Goal: Task Accomplishment & Management: Manage account settings

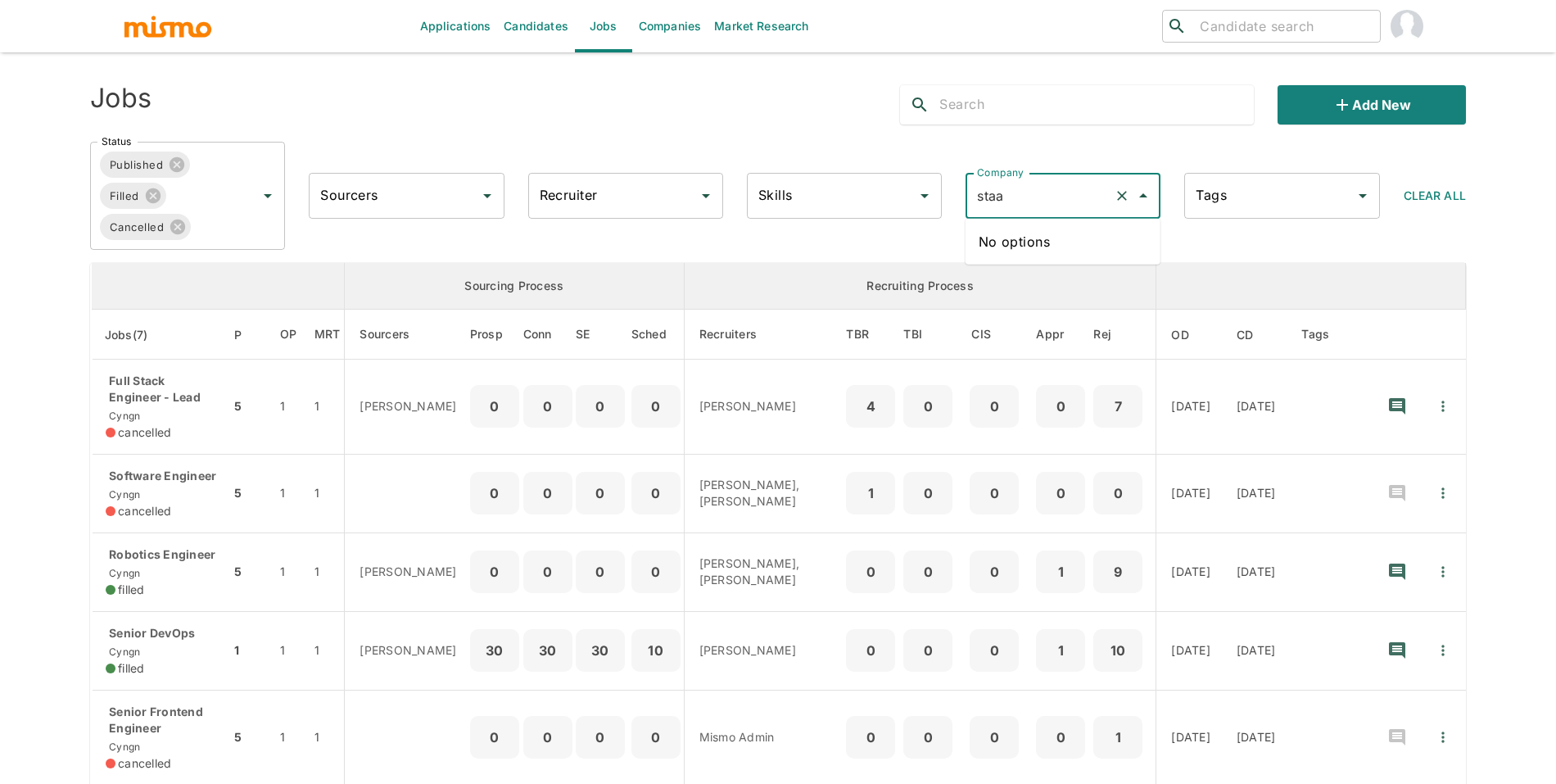
type input "sta"
click at [1077, 254] on li "Starsling" at bounding box center [1063, 242] width 195 height 33
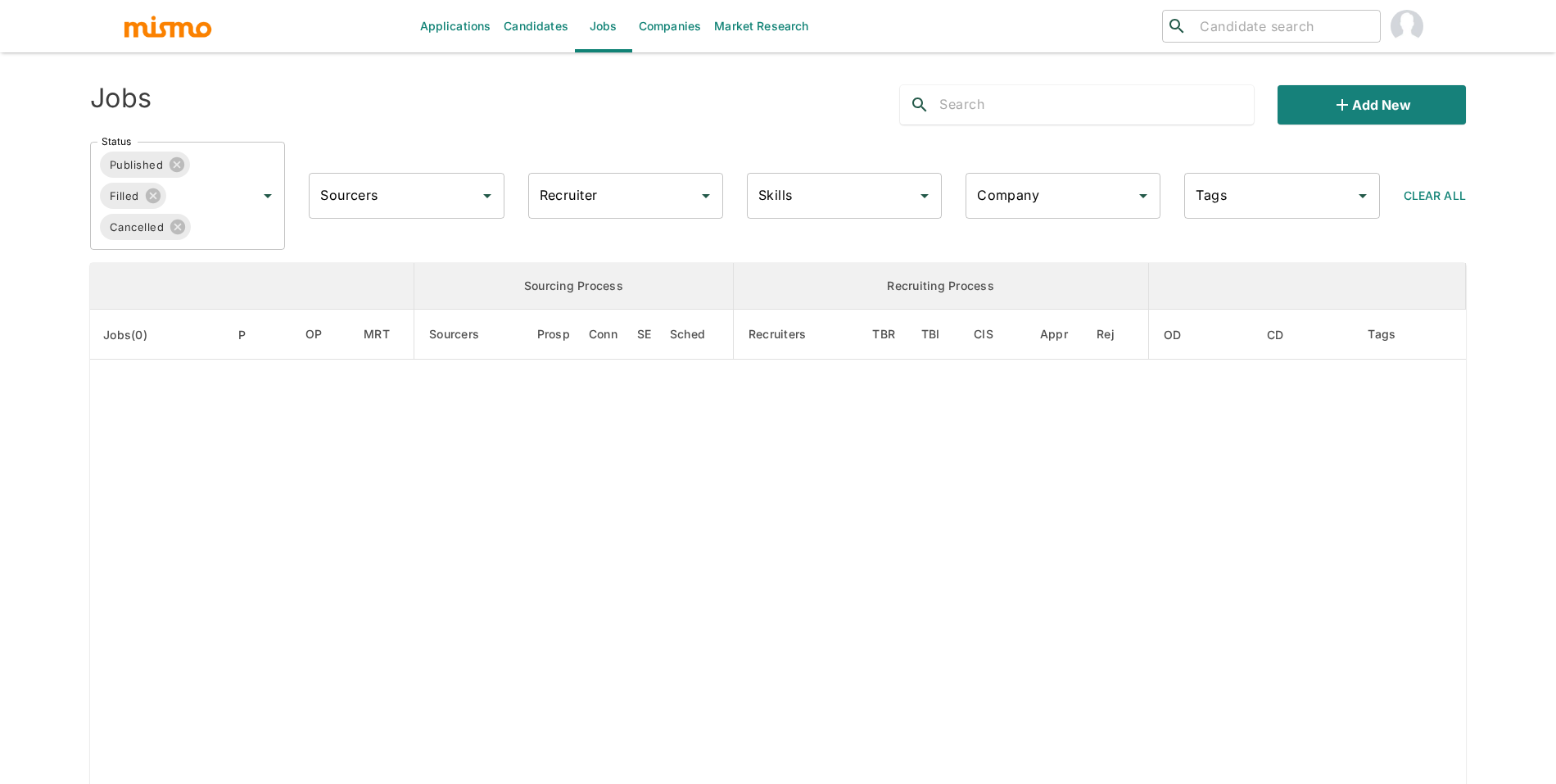
type input "Starsling"
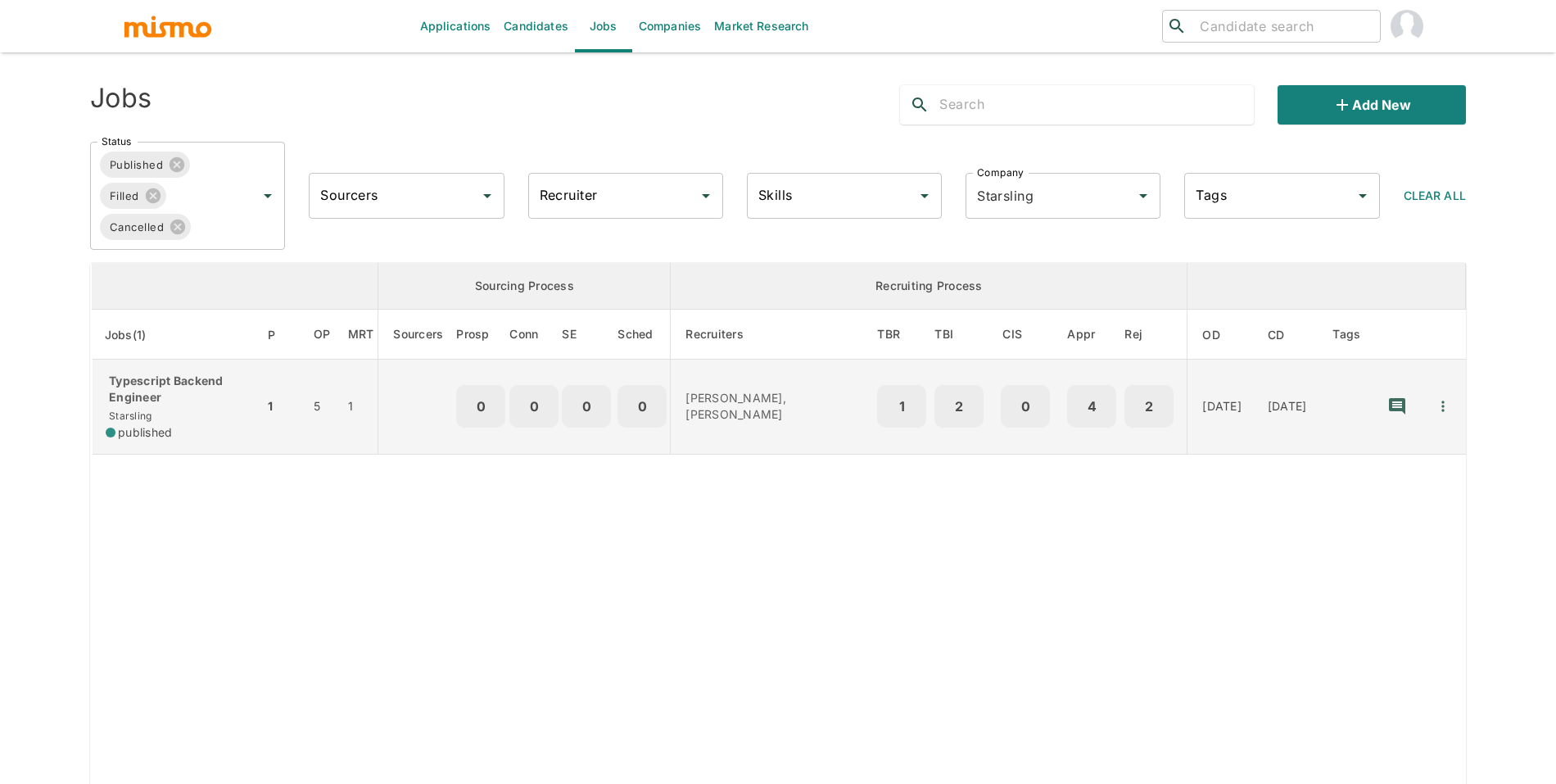
click at [264, 410] on td "1" at bounding box center [282, 407] width 37 height 95
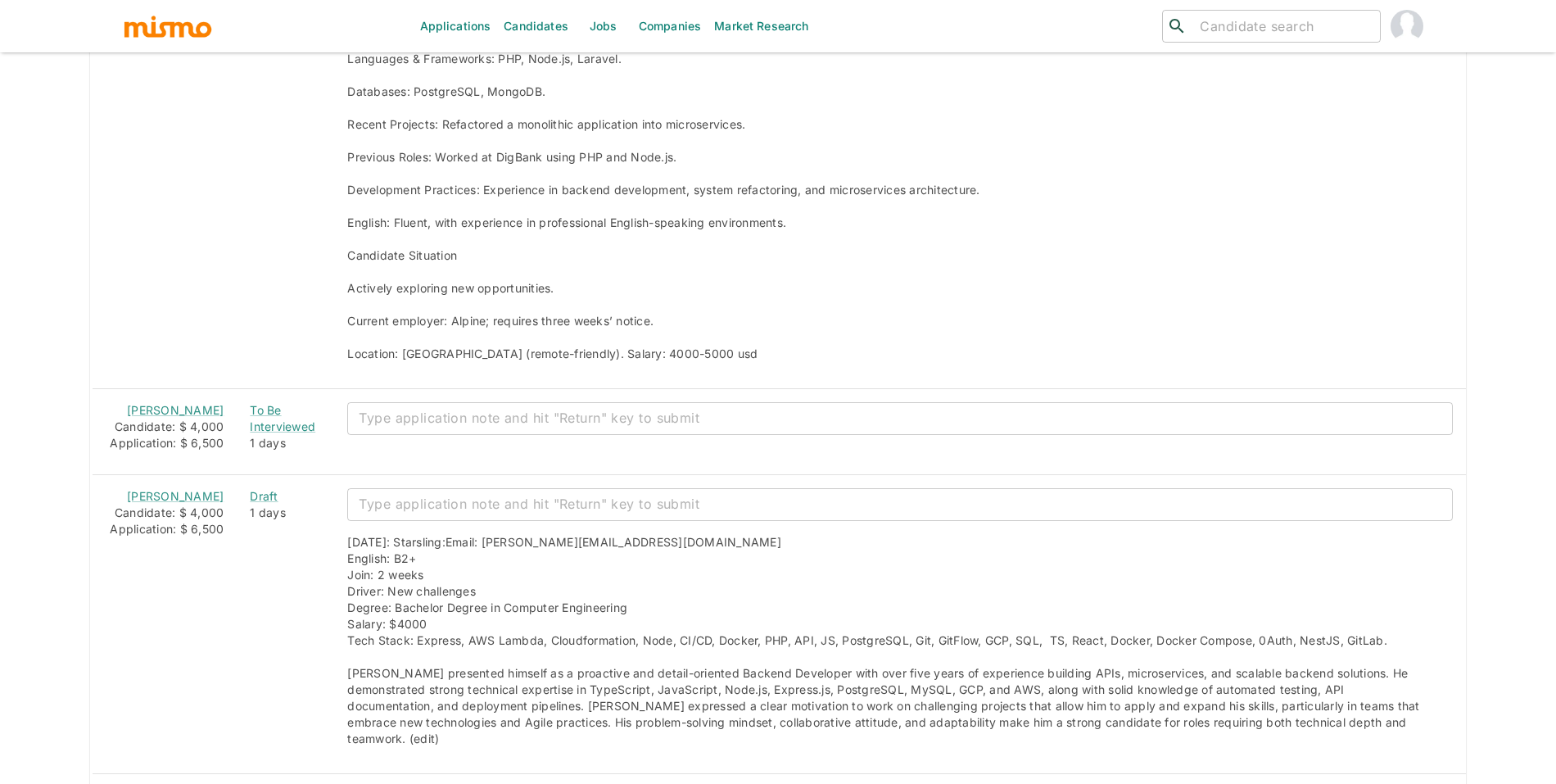
scroll to position [1621, 0]
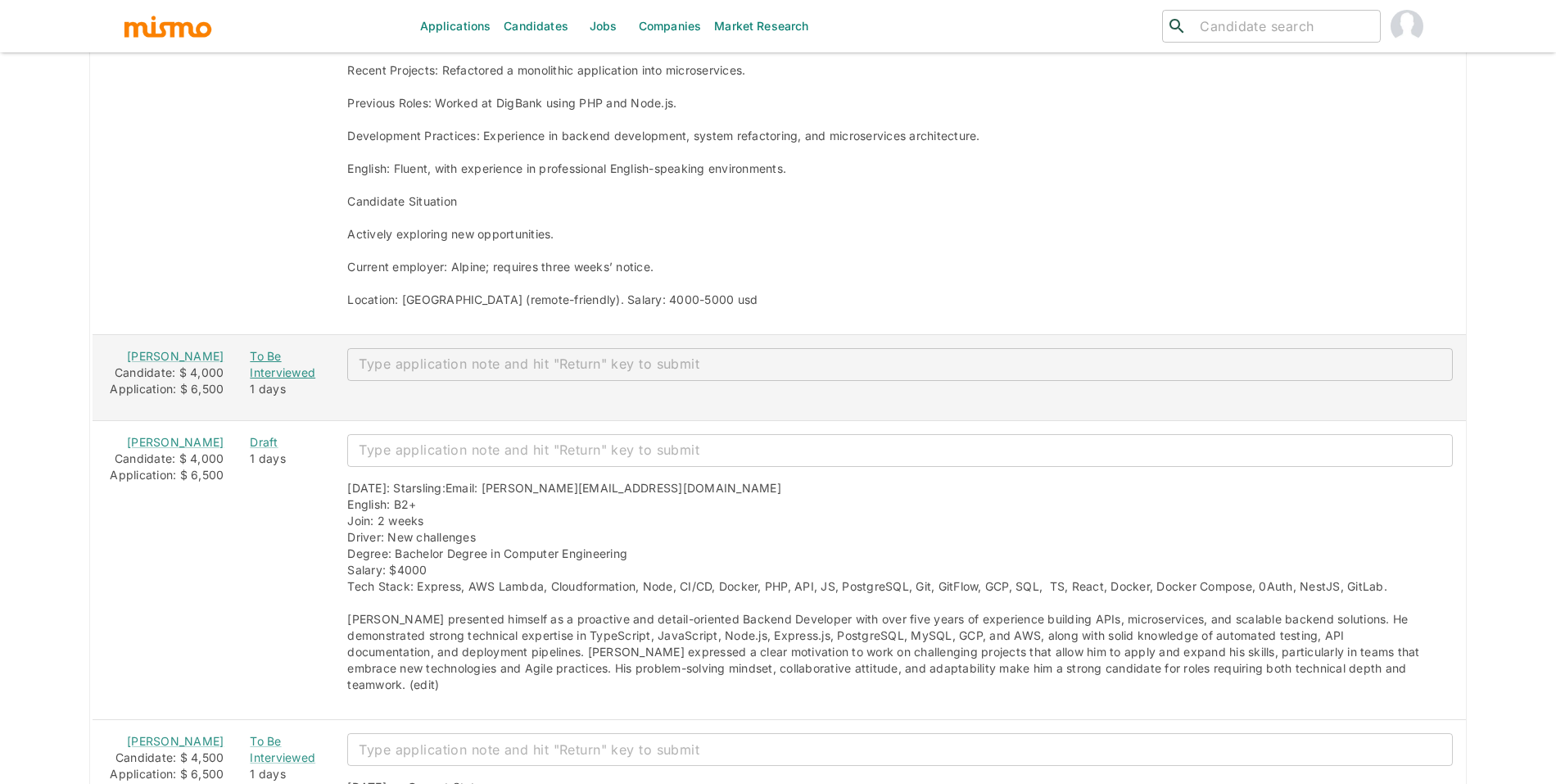
click at [250, 375] on div "To Be Interviewed" at bounding box center [285, 364] width 71 height 33
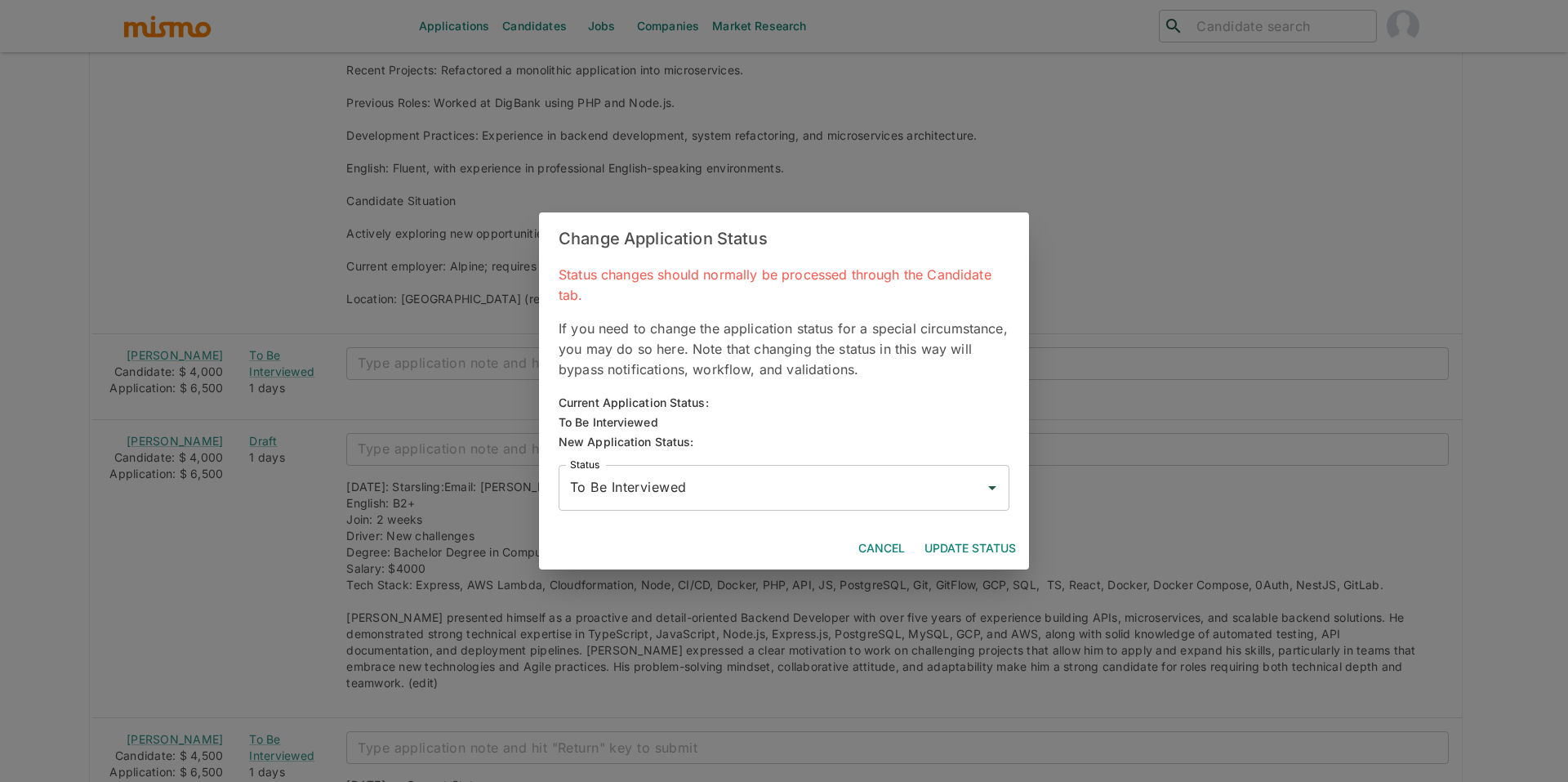
click at [207, 369] on div "Change Application Status Status changes should normally be processed through t…" at bounding box center [784, 391] width 1568 height 782
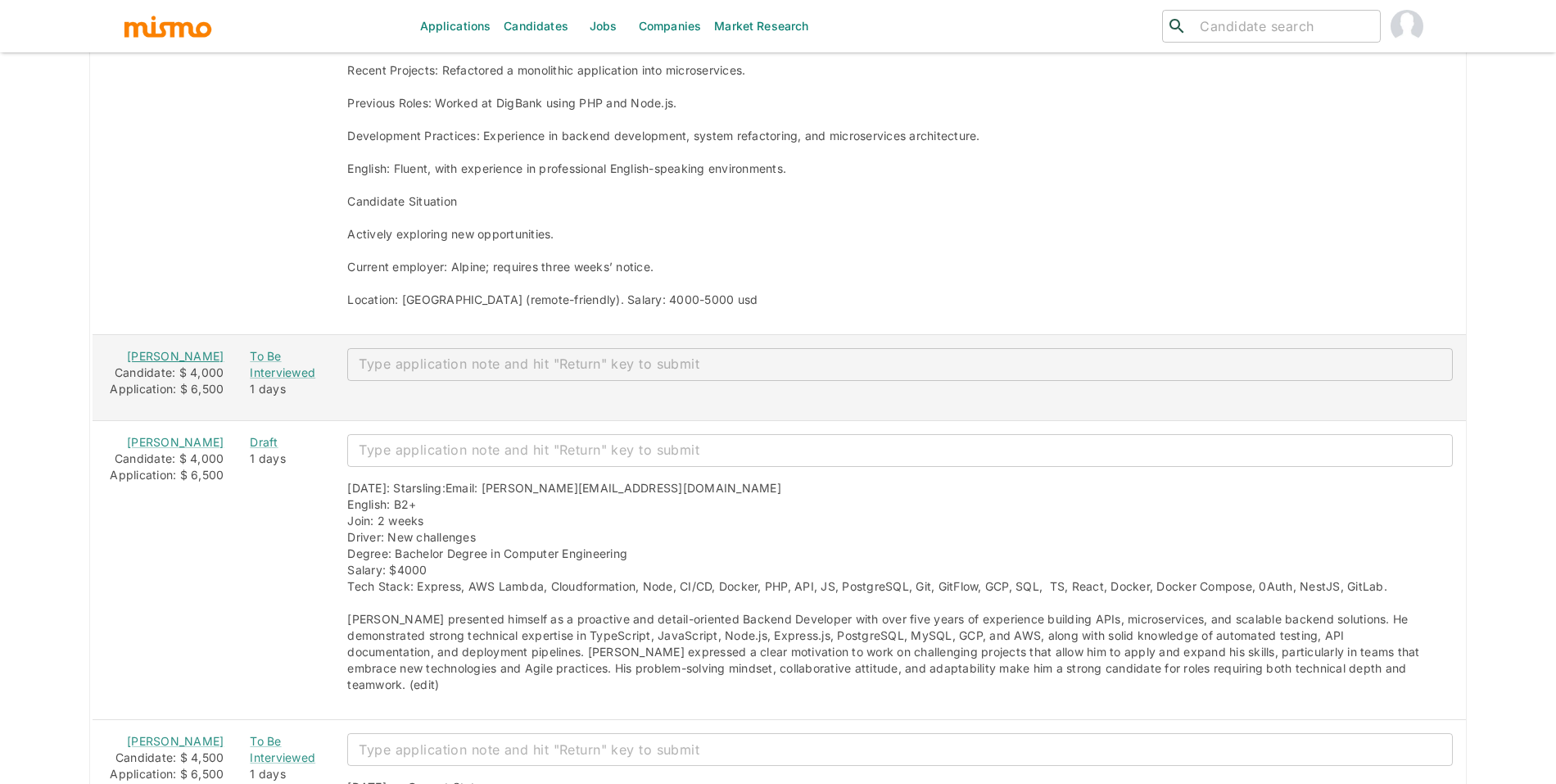
click at [181, 363] on link "Diego de Andrade" at bounding box center [175, 356] width 96 height 14
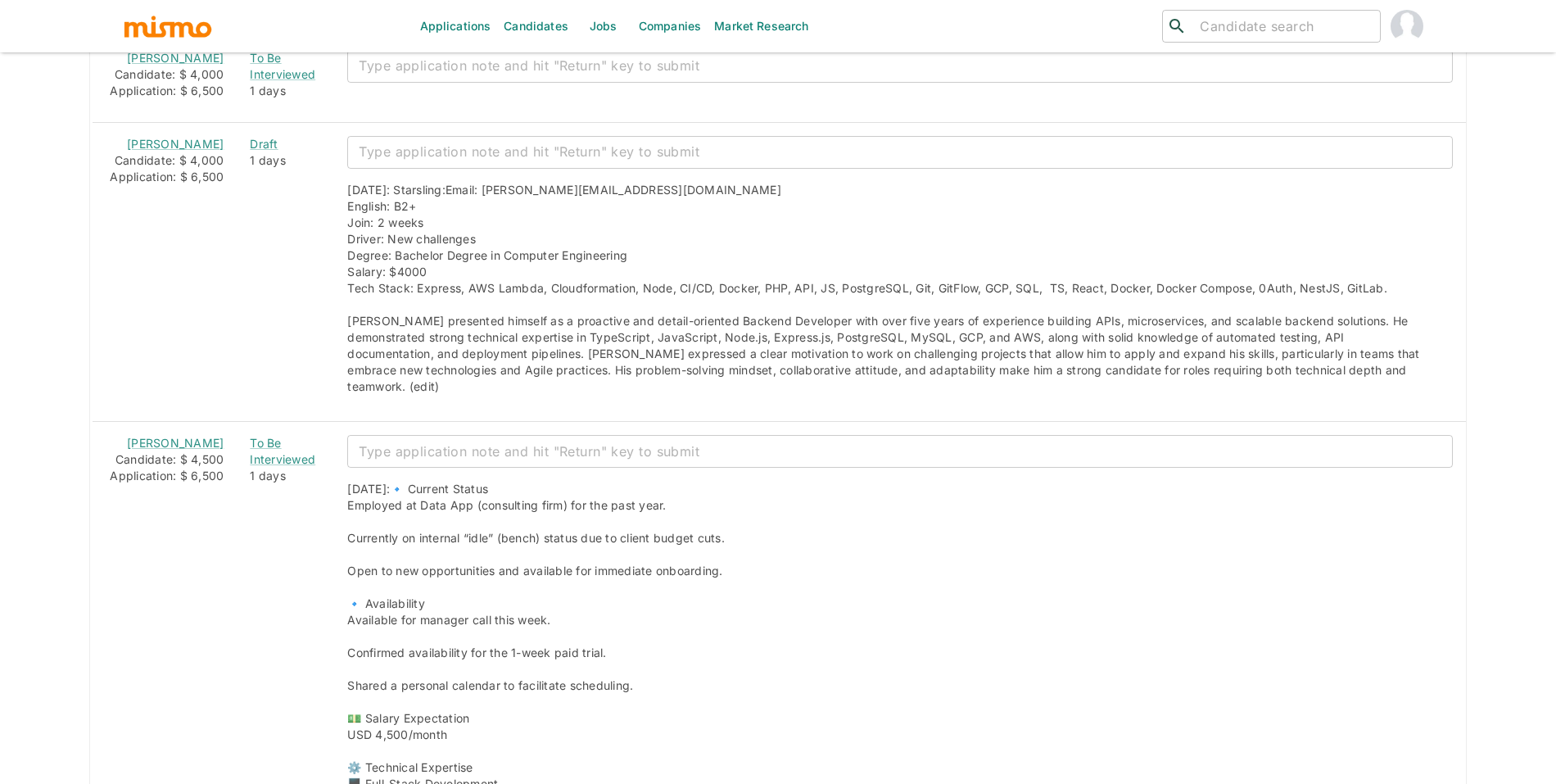
scroll to position [2016, 0]
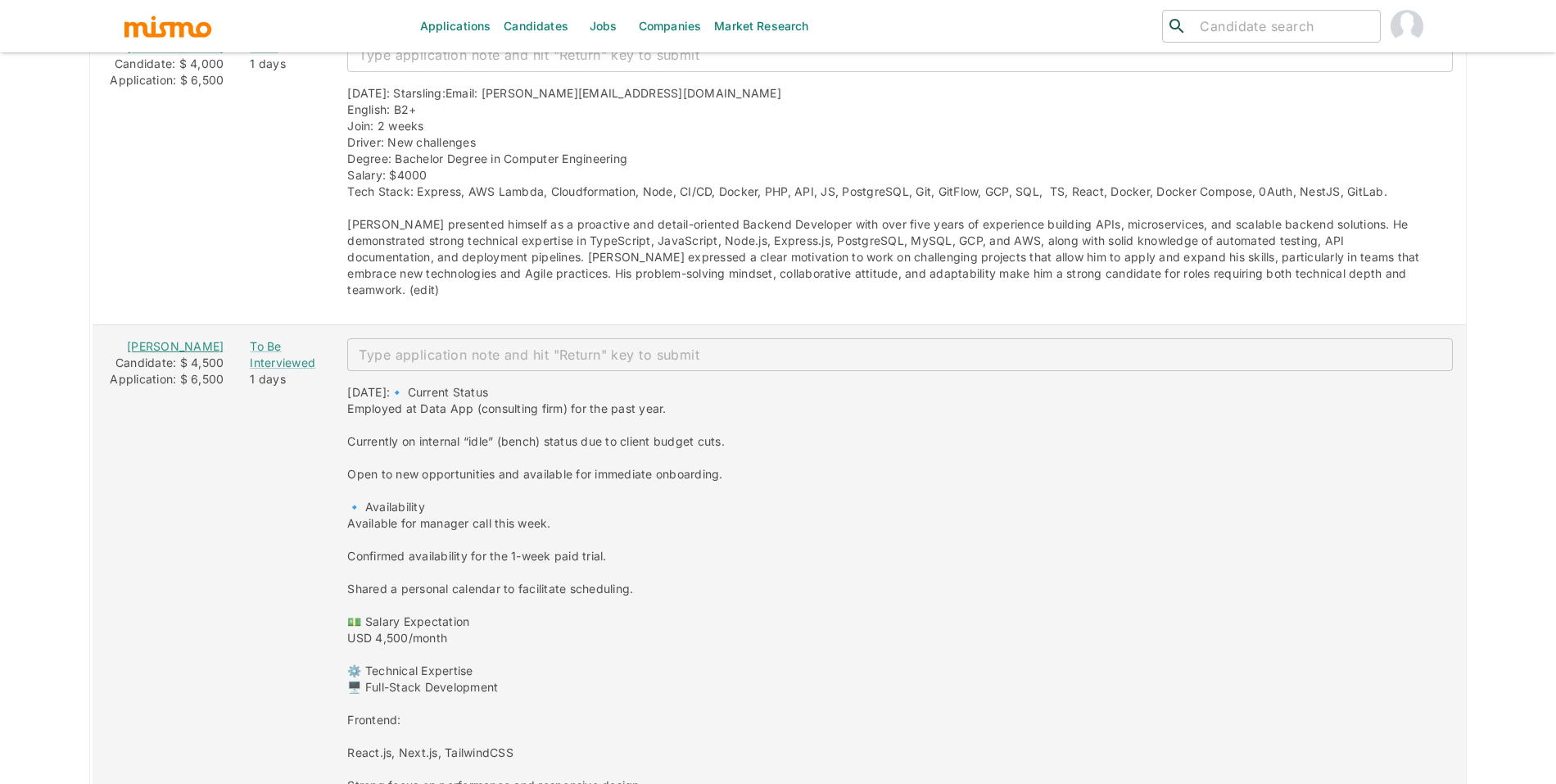
click at [162, 353] on link "Joel Dias Correia" at bounding box center [175, 346] width 96 height 14
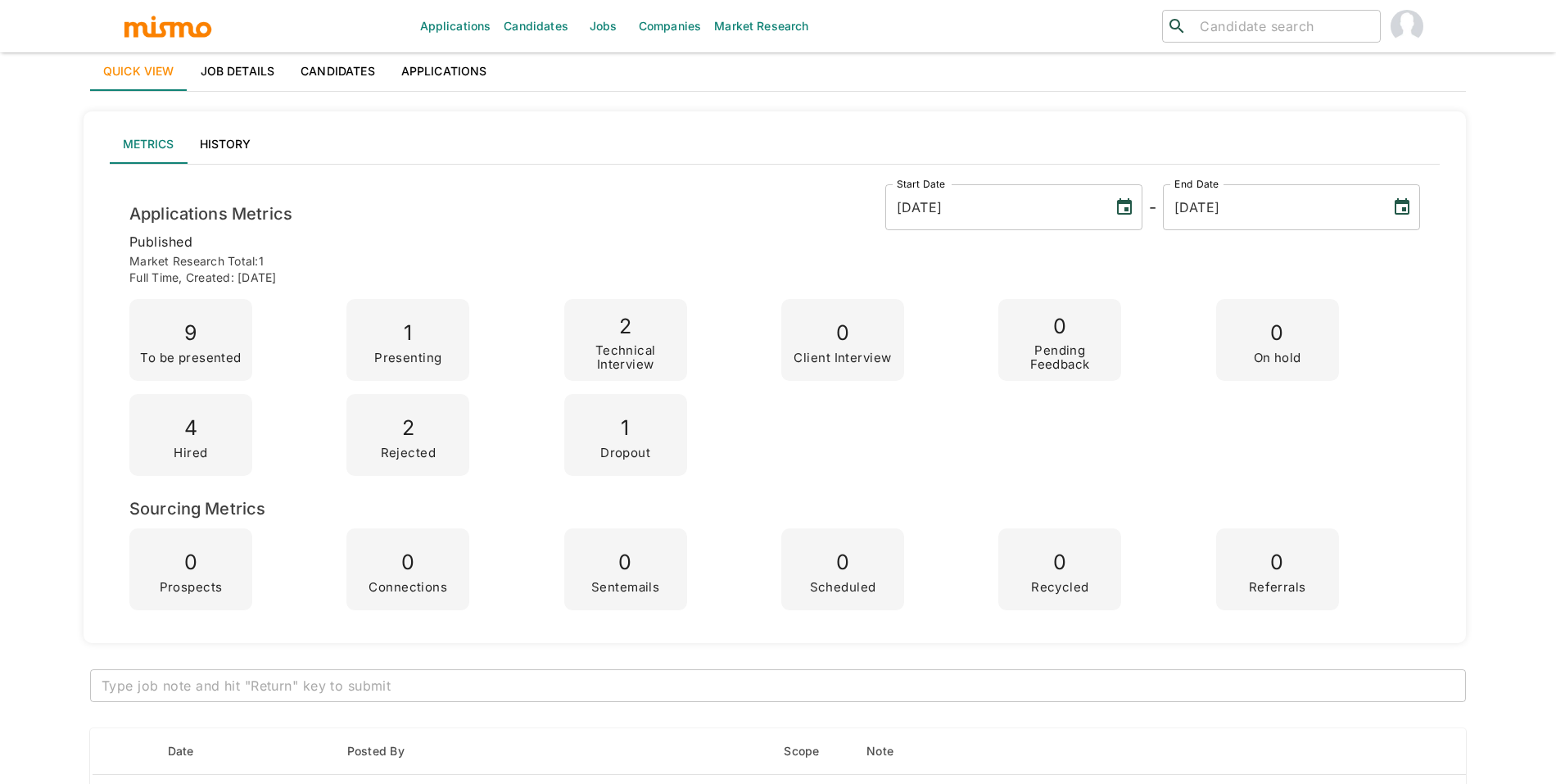
scroll to position [0, 0]
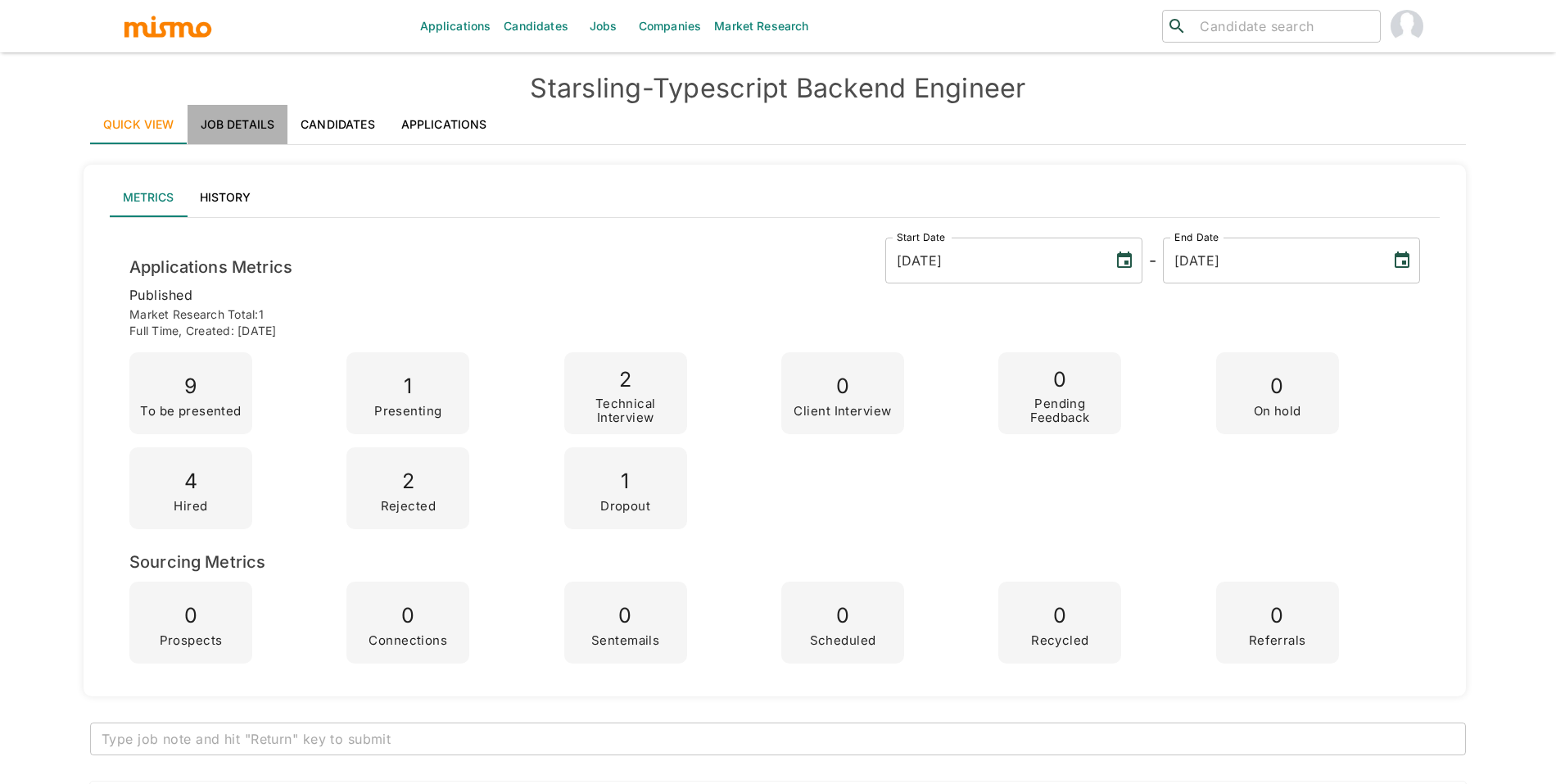
click at [219, 111] on link "Job Details" at bounding box center [237, 125] width 101 height 40
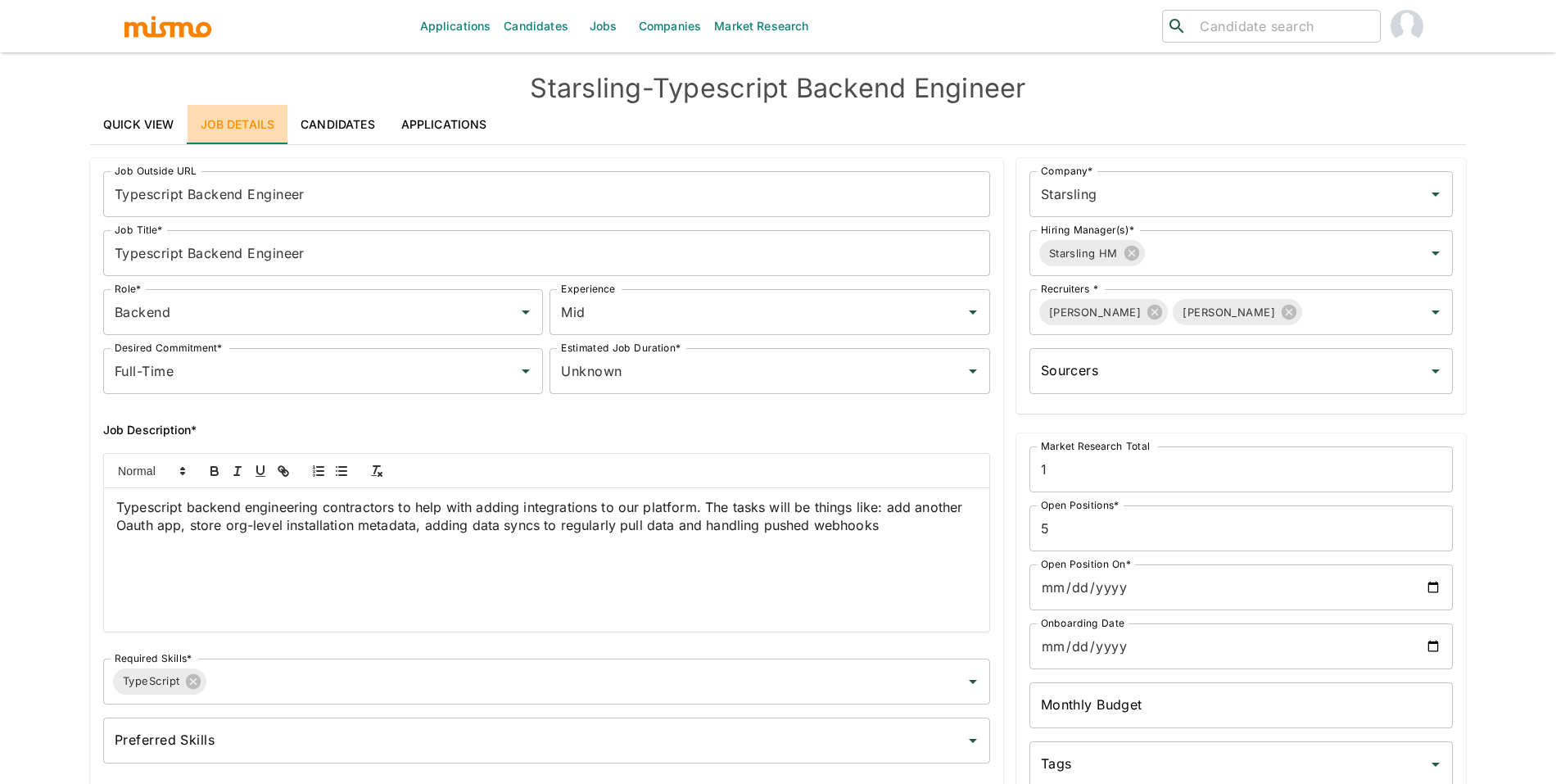
click at [222, 113] on link "Job Details" at bounding box center [237, 125] width 101 height 40
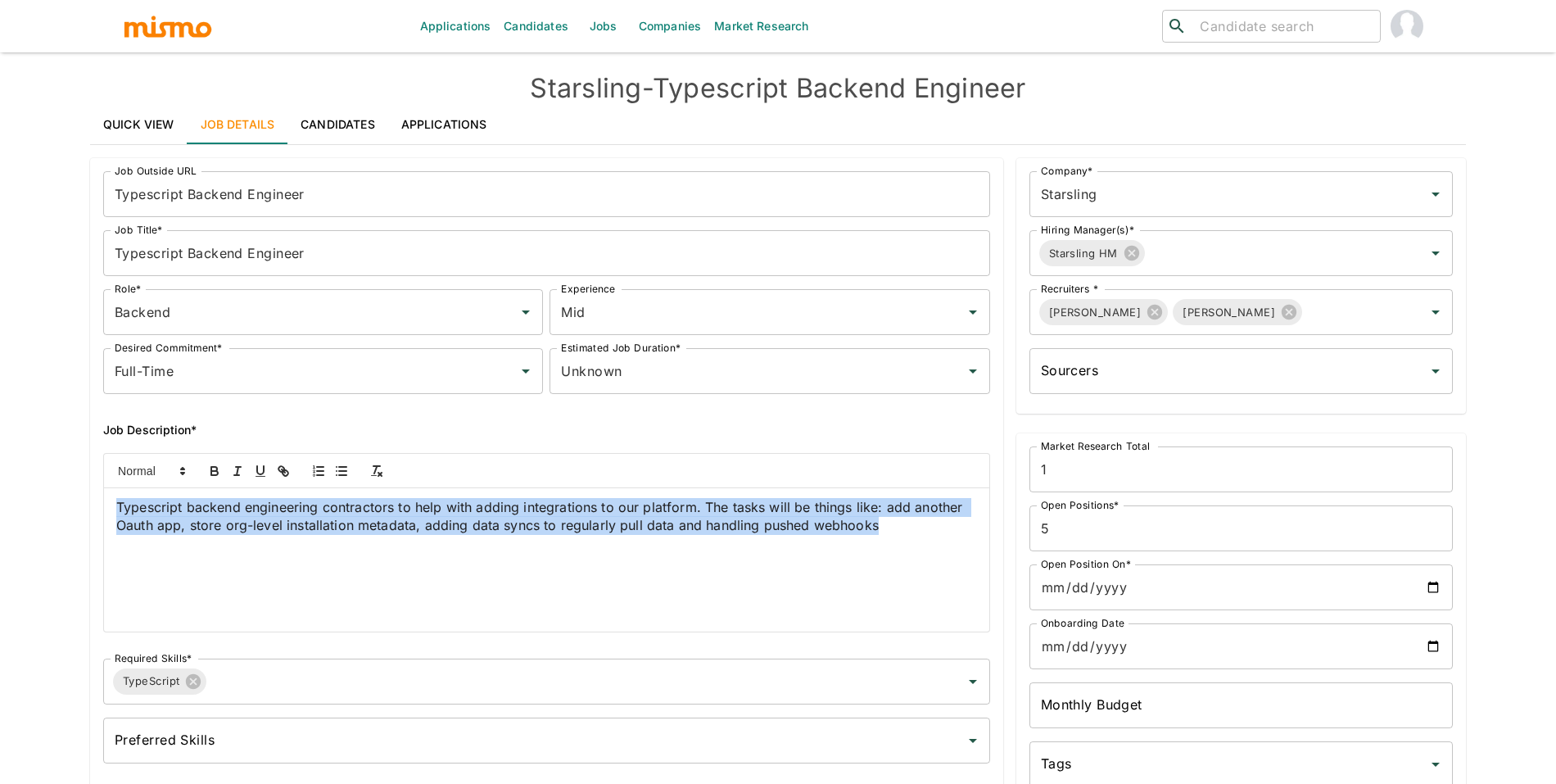
drag, startPoint x: 363, startPoint y: 595, endPoint x: 58, endPoint y: 501, distance: 319.2
click at [58, 501] on div "Applications Candidates Jobs Companies Market Research ​ ​ Starsling - Typescri…" at bounding box center [778, 411] width 1556 height 823
copy span "Typescript backend engineering contractors to help with adding integrations to …"
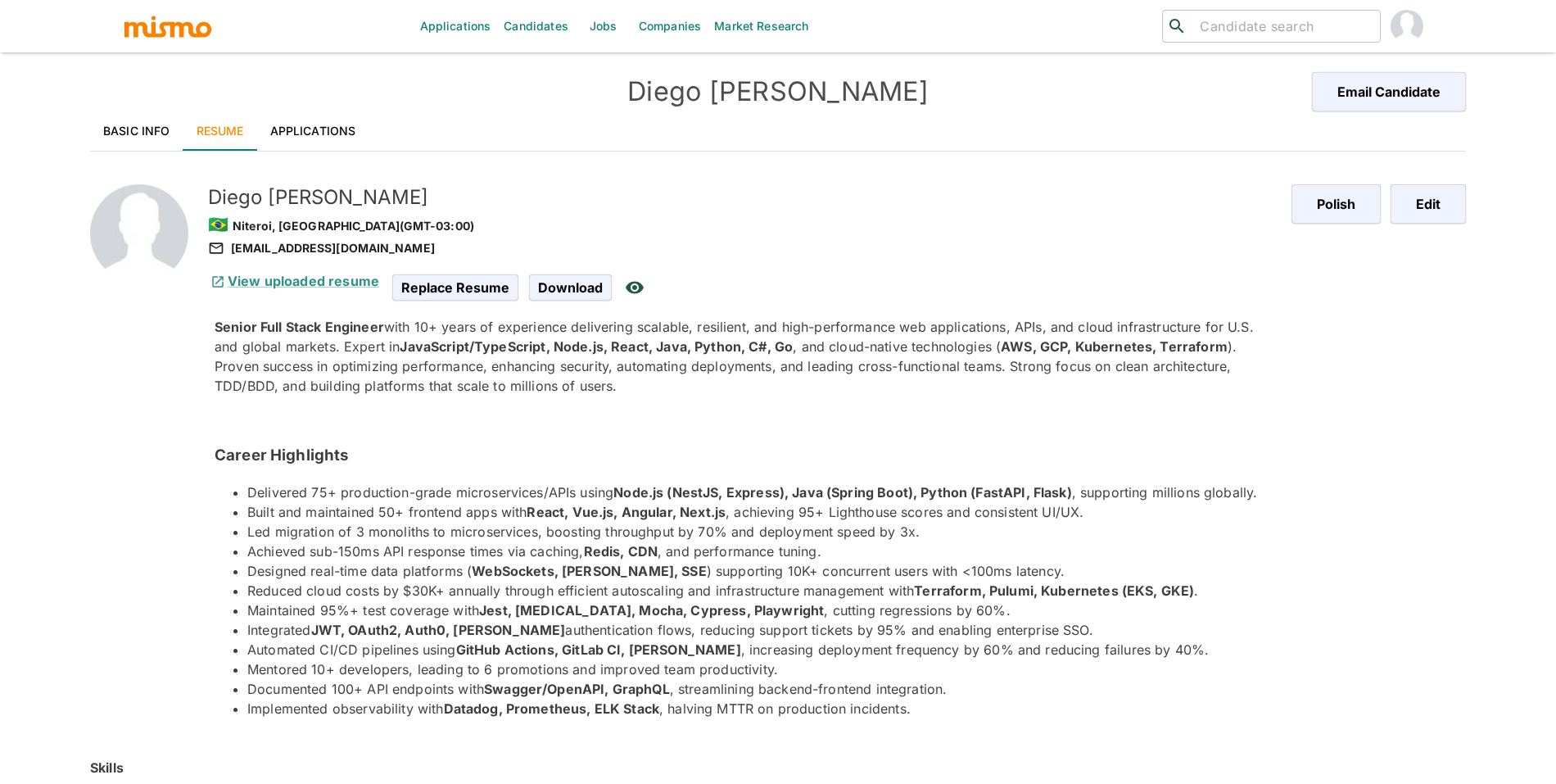
click at [293, 248] on div "ddeandrade011@gmail.com" at bounding box center [743, 248] width 1070 height 20
copy div "ddeandrade011@gmail.com"
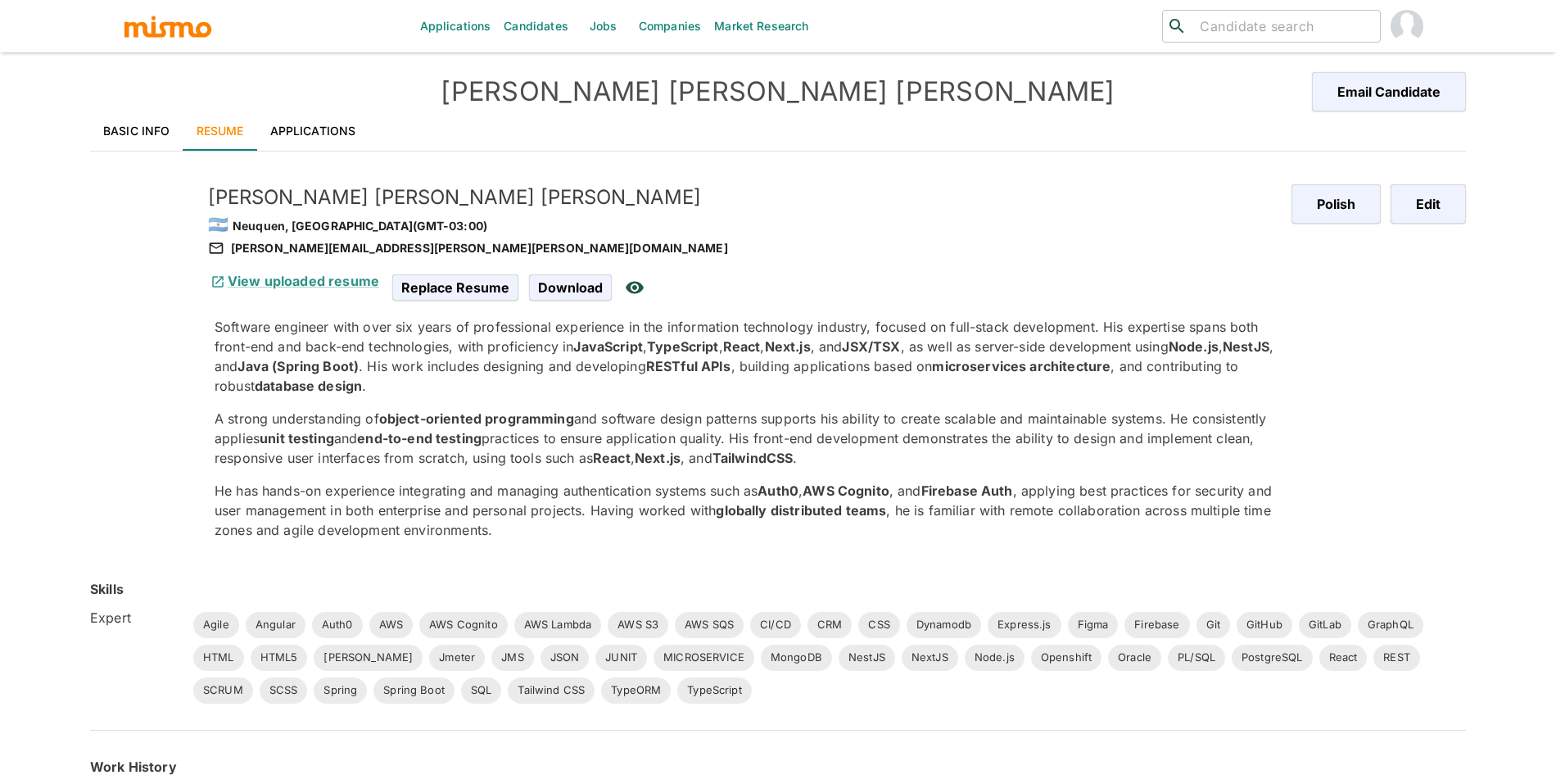
click at [803, 112] on div "Basic Info Resume Applications" at bounding box center [778, 132] width 1375 height 40
click at [801, 107] on h4 "Joel Dias Correia" at bounding box center [778, 92] width 688 height 33
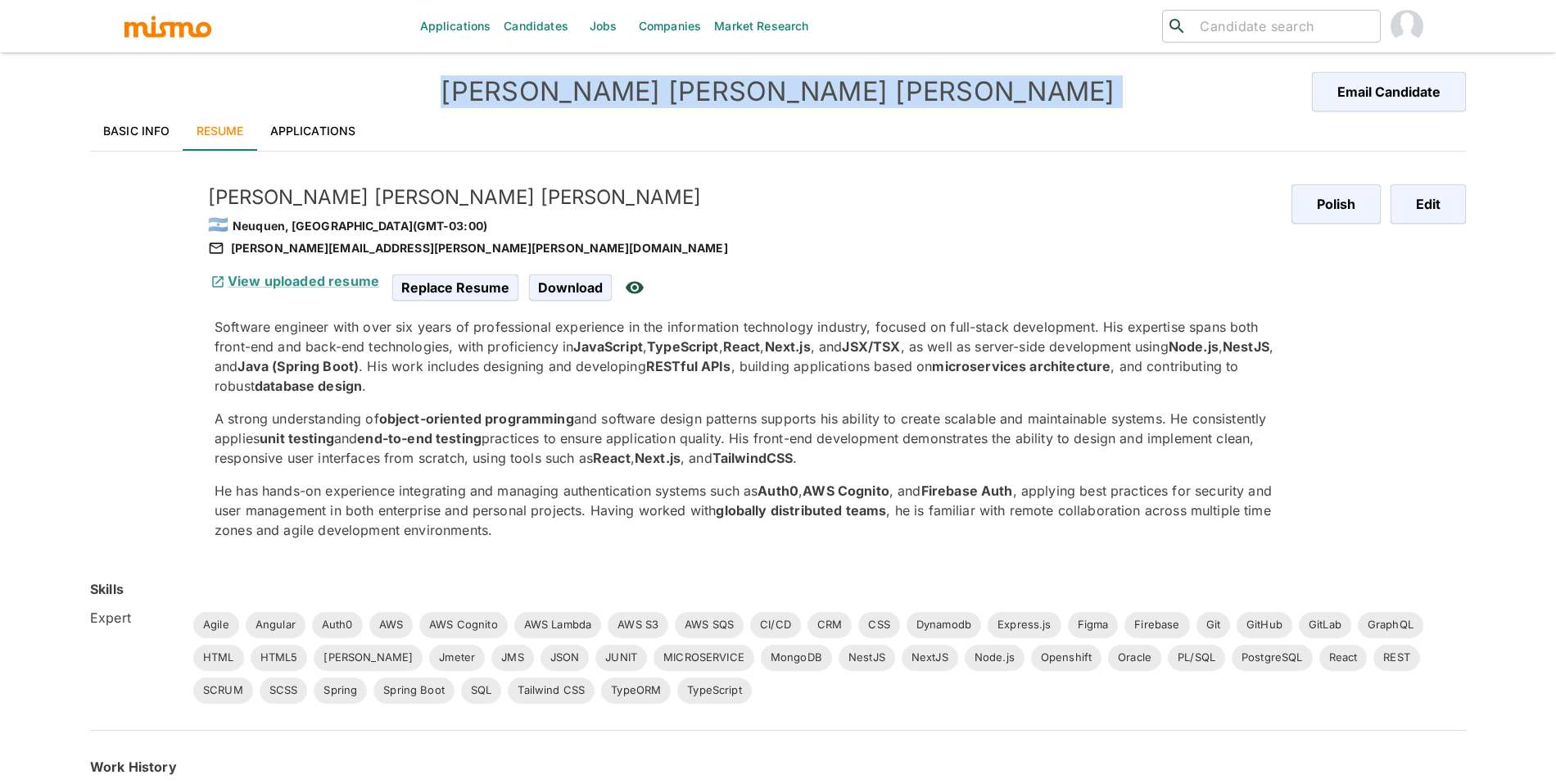
click at [801, 107] on h4 "Joel Dias Correia" at bounding box center [778, 92] width 688 height 33
copy div "Joel Dias Correia Email Candidate"
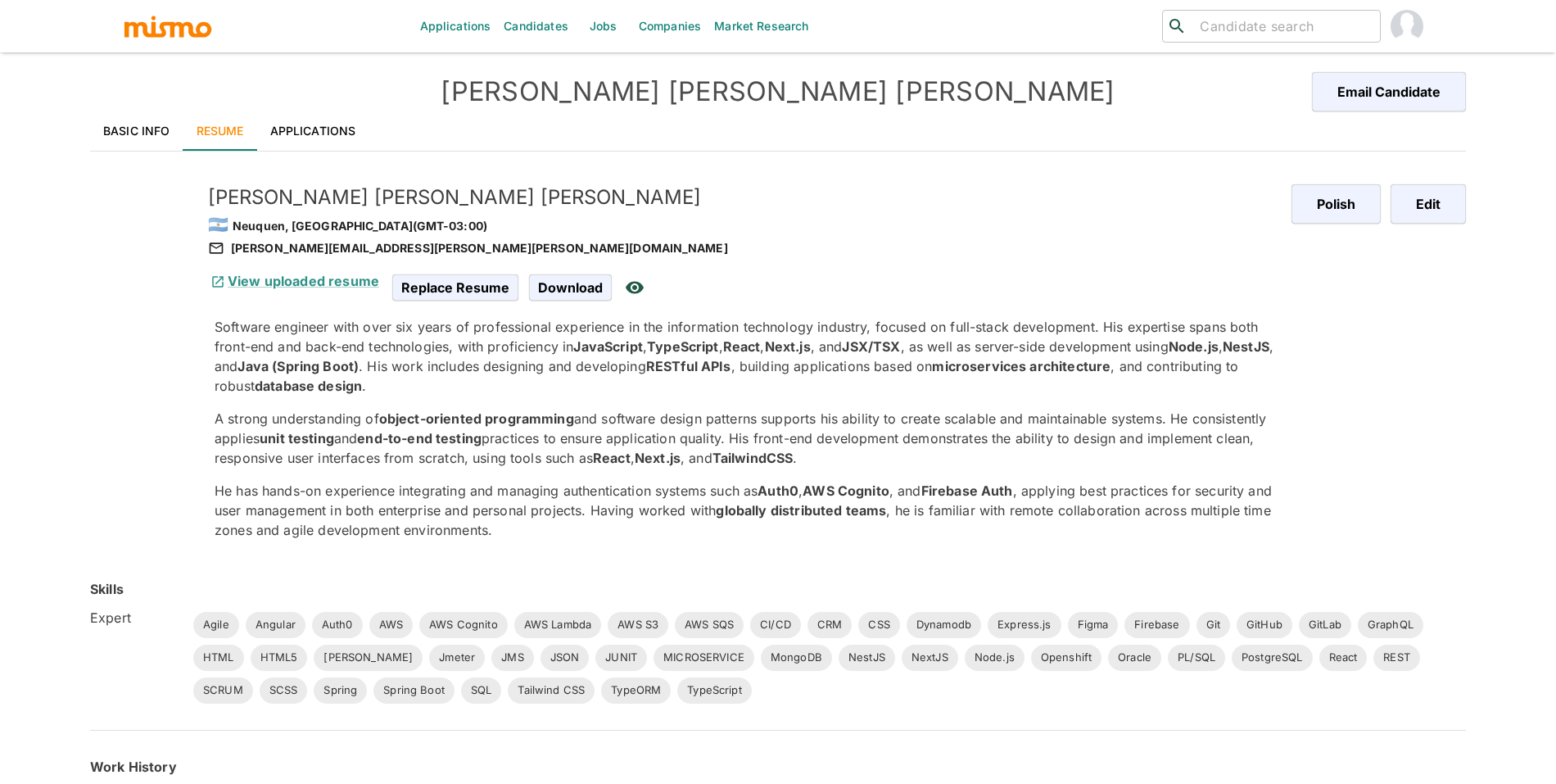
click at [302, 240] on div "dias.correia.joel@gmail.com" at bounding box center [743, 248] width 1070 height 20
click at [300, 248] on div "dias.correia.joel@gmail.com" at bounding box center [743, 248] width 1070 height 20
copy div "dias.correia.joel@gmail.com"
